Goal: Transaction & Acquisition: Purchase product/service

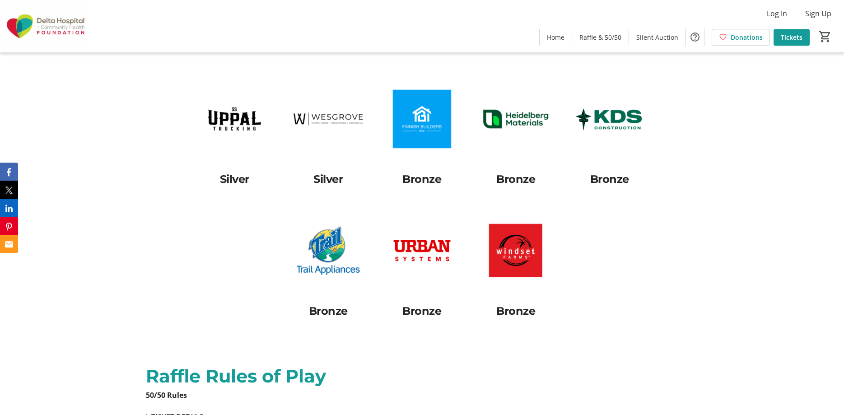
scroll to position [2763, 0]
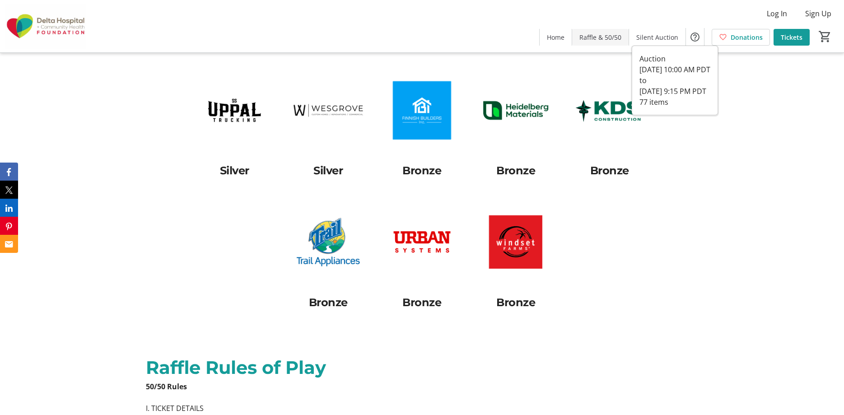
click at [607, 40] on span "Raffle & 50/50" at bounding box center [600, 37] width 42 height 9
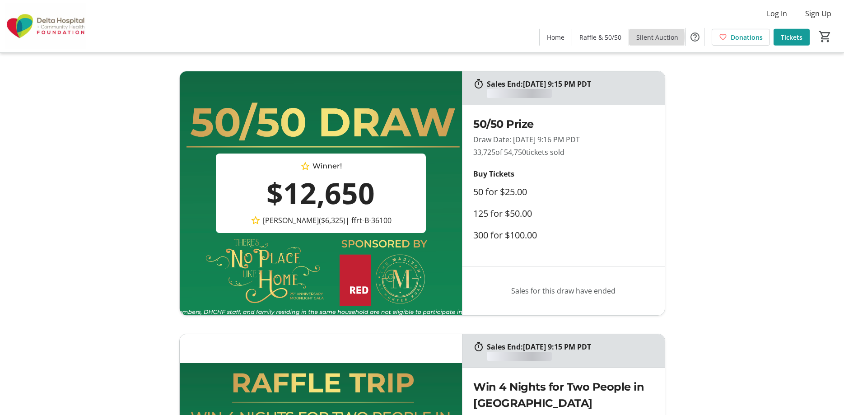
click at [646, 37] on span "Silent Auction" at bounding box center [657, 37] width 42 height 9
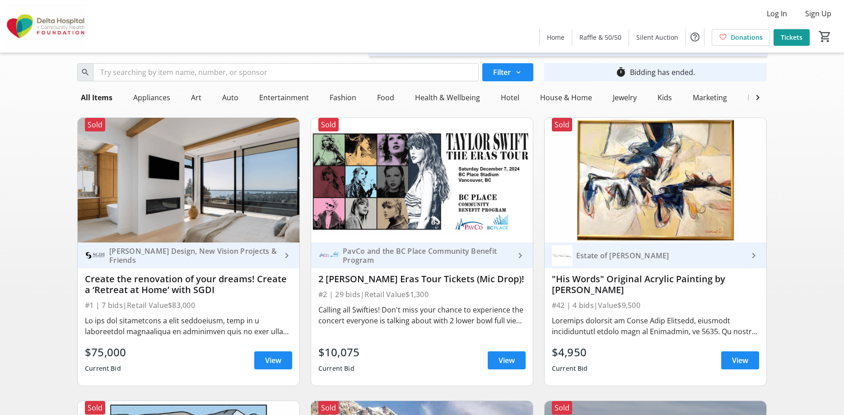
scroll to position [46, 0]
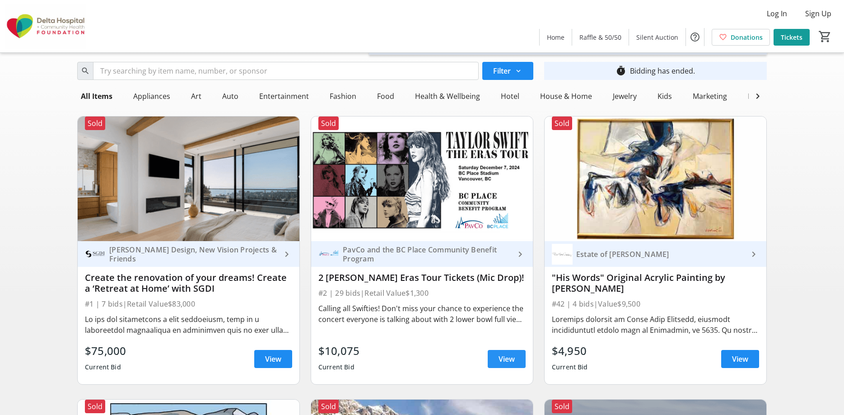
click at [499, 360] on span "View" at bounding box center [506, 359] width 16 height 11
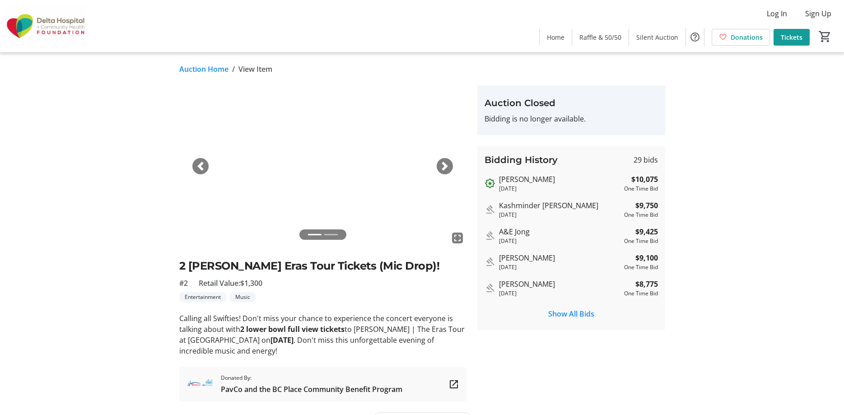
click at [204, 69] on link "Auction Home" at bounding box center [203, 69] width 49 height 11
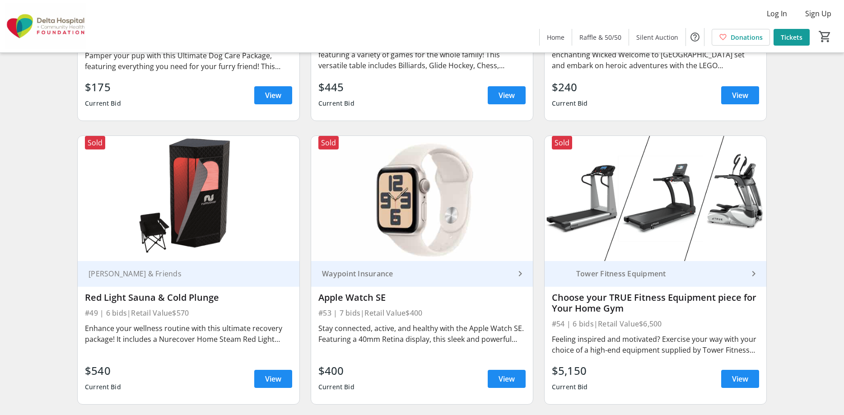
scroll to position [4790, 0]
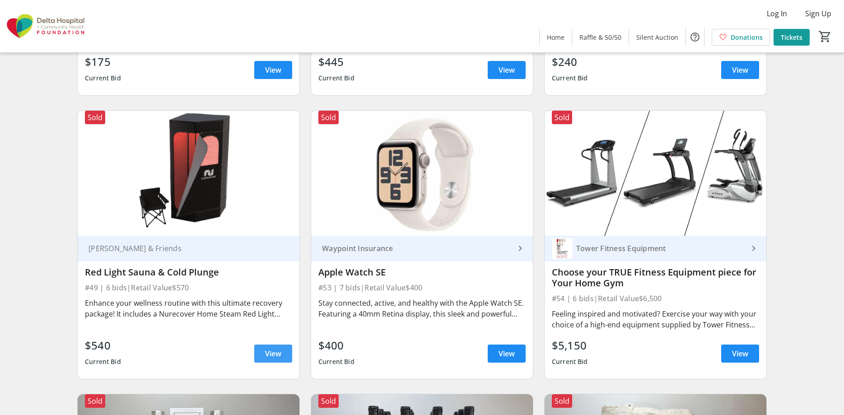
click at [275, 353] on span "View" at bounding box center [273, 353] width 16 height 11
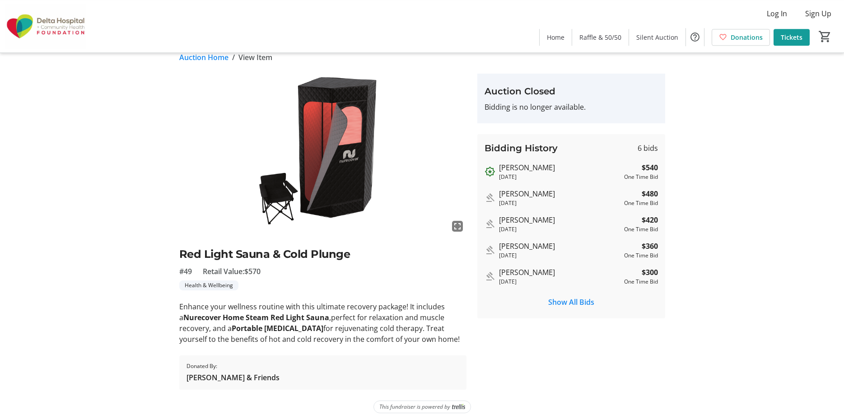
scroll to position [21, 0]
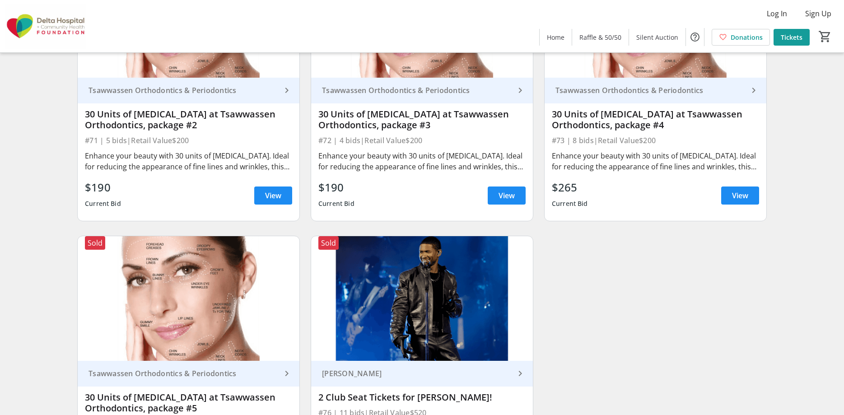
scroll to position [7025, 0]
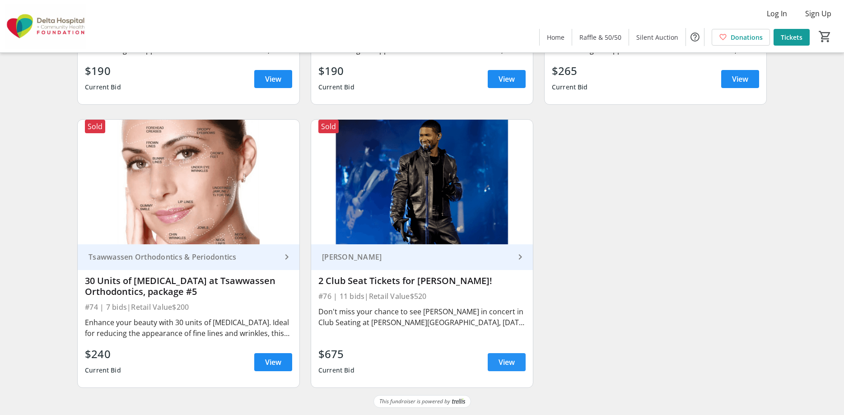
click at [503, 363] on span "View" at bounding box center [506, 362] width 16 height 11
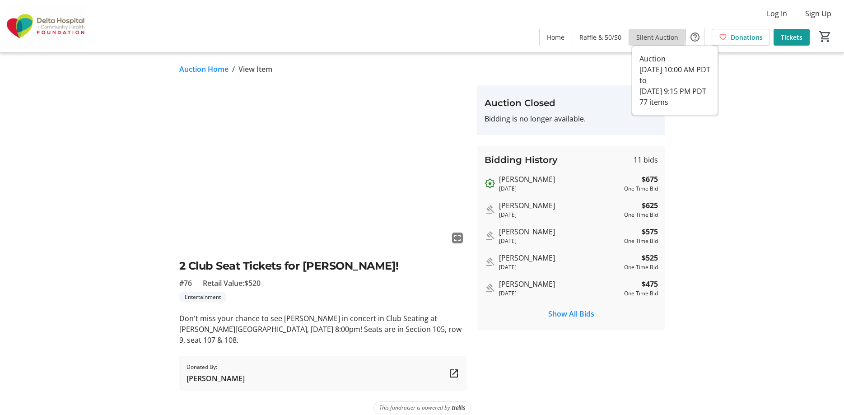
click at [647, 33] on span "Silent Auction" at bounding box center [657, 37] width 42 height 9
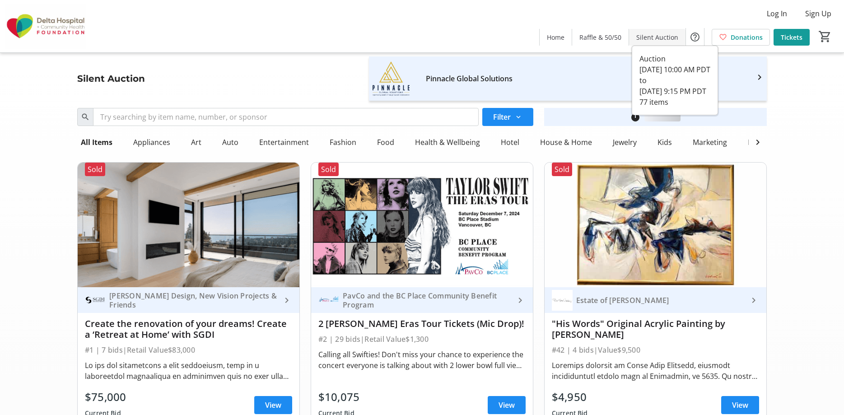
scroll to position [7025, 0]
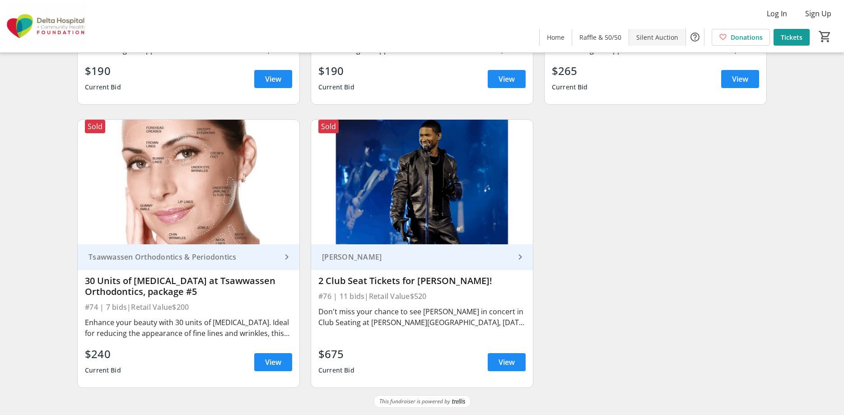
click at [660, 36] on span "Silent Auction" at bounding box center [657, 37] width 42 height 9
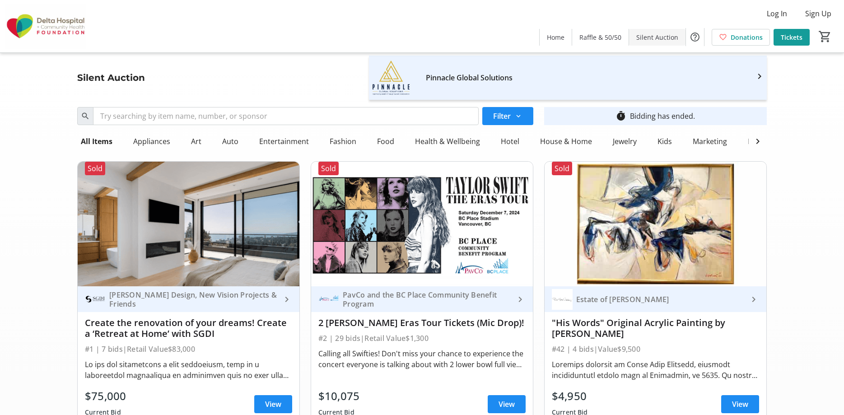
scroll to position [0, 0]
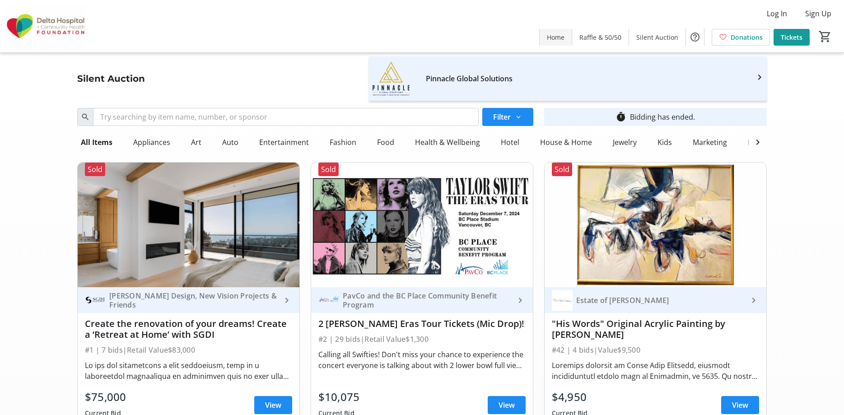
click at [556, 37] on span "Home" at bounding box center [556, 37] width 18 height 9
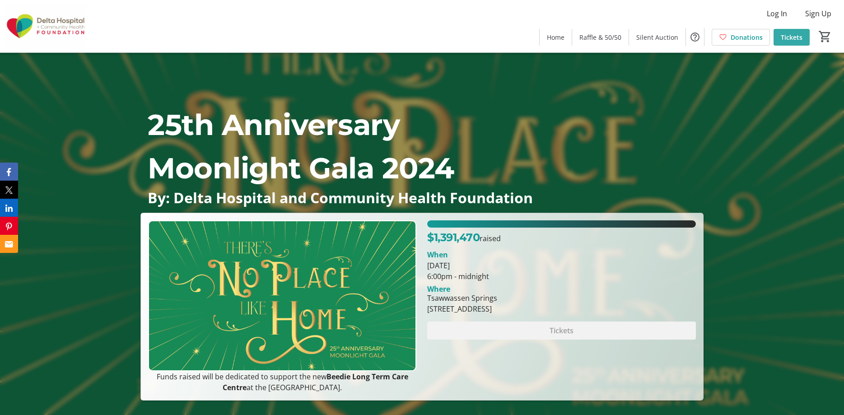
click at [793, 41] on span "Tickets" at bounding box center [792, 37] width 22 height 9
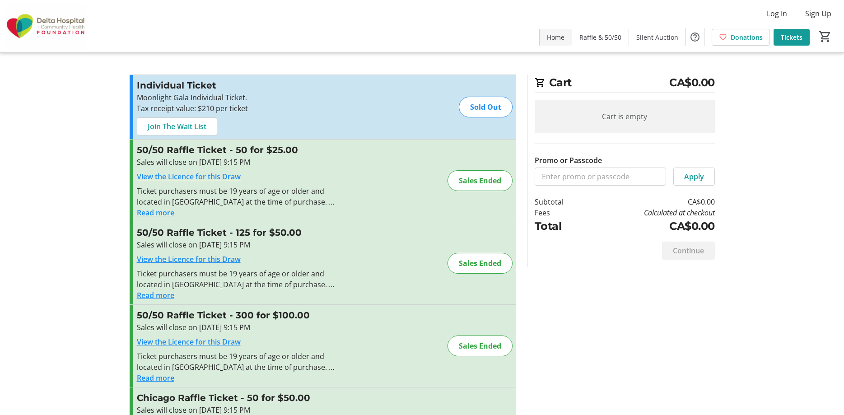
click at [560, 33] on span "Home" at bounding box center [556, 37] width 18 height 9
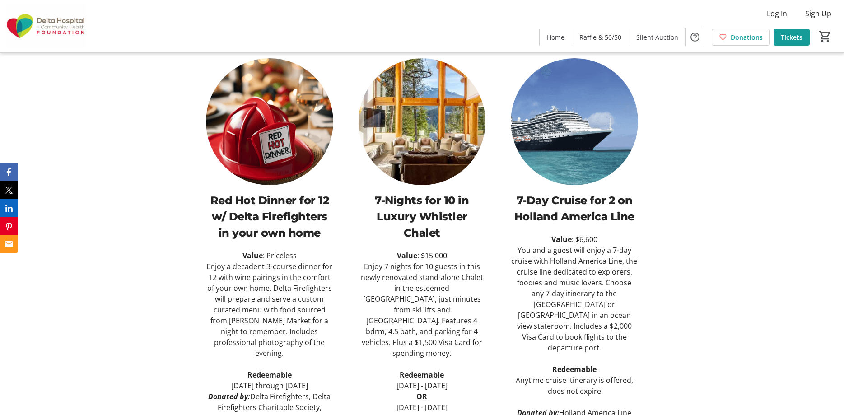
scroll to position [599, 0]
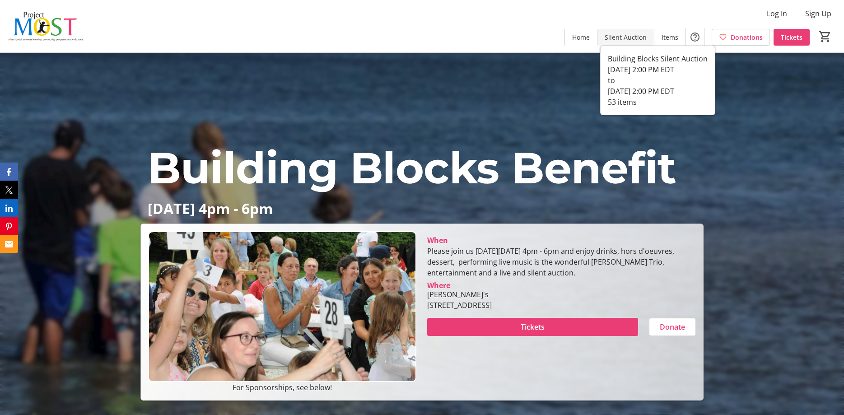
click at [630, 40] on span "Silent Auction" at bounding box center [626, 37] width 42 height 9
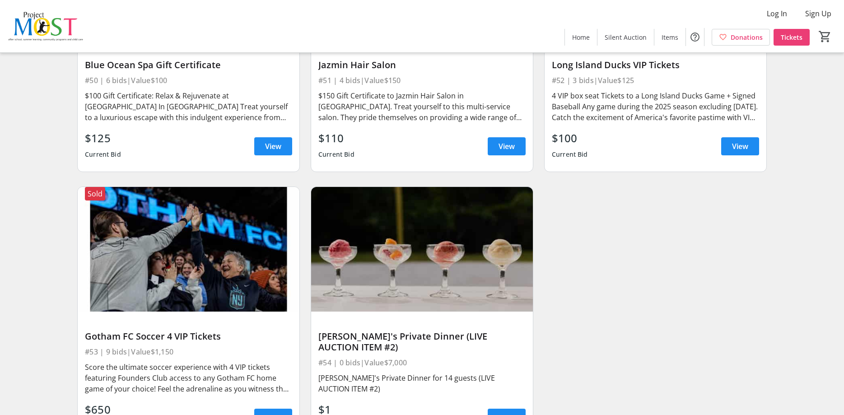
scroll to position [4672, 0]
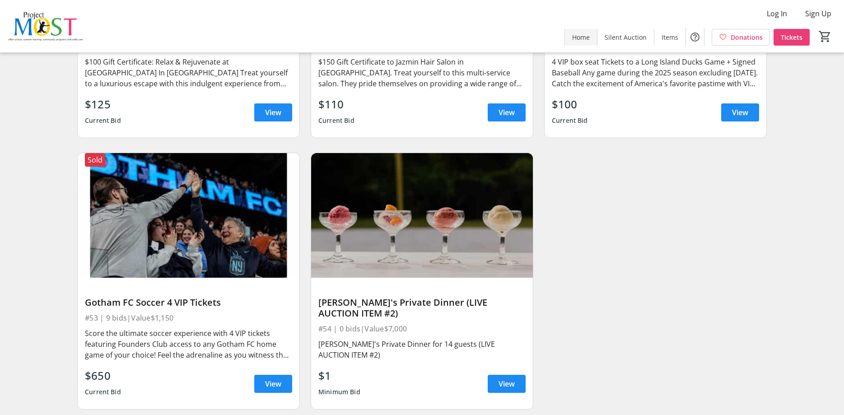
click at [582, 39] on span "Home" at bounding box center [581, 37] width 18 height 9
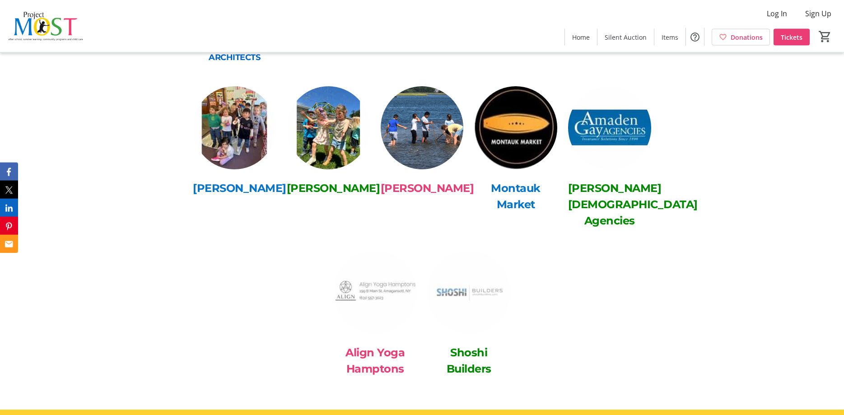
scroll to position [2809, 0]
